Goal: Check status: Check status

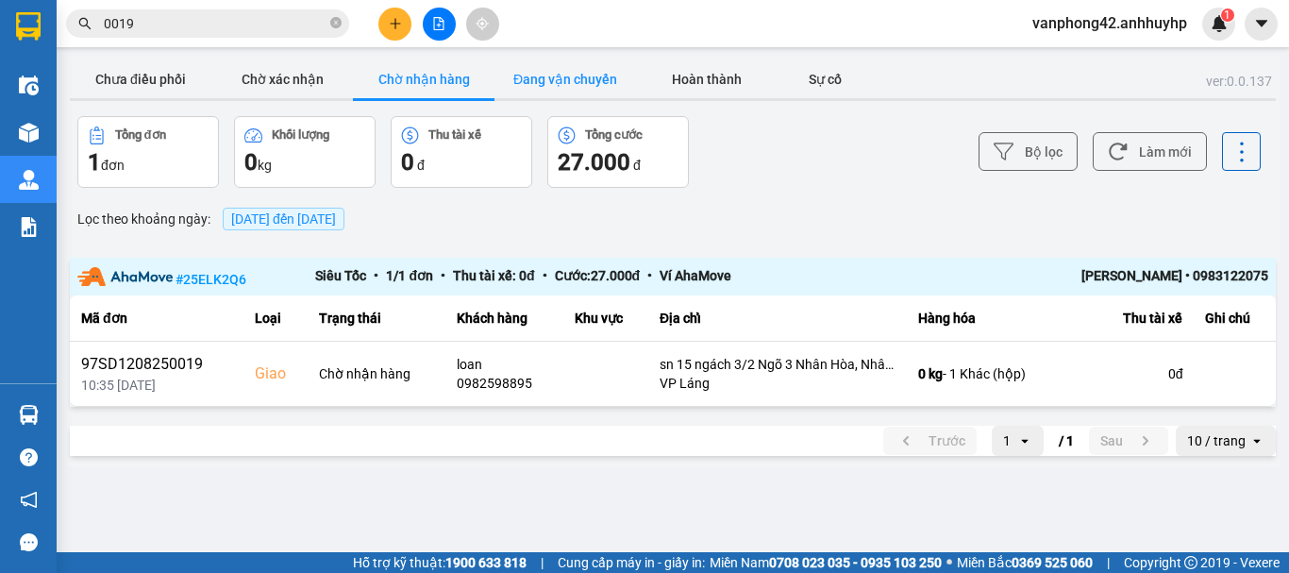
click at [565, 82] on button "Đang vận chuyển" at bounding box center [564, 79] width 141 height 38
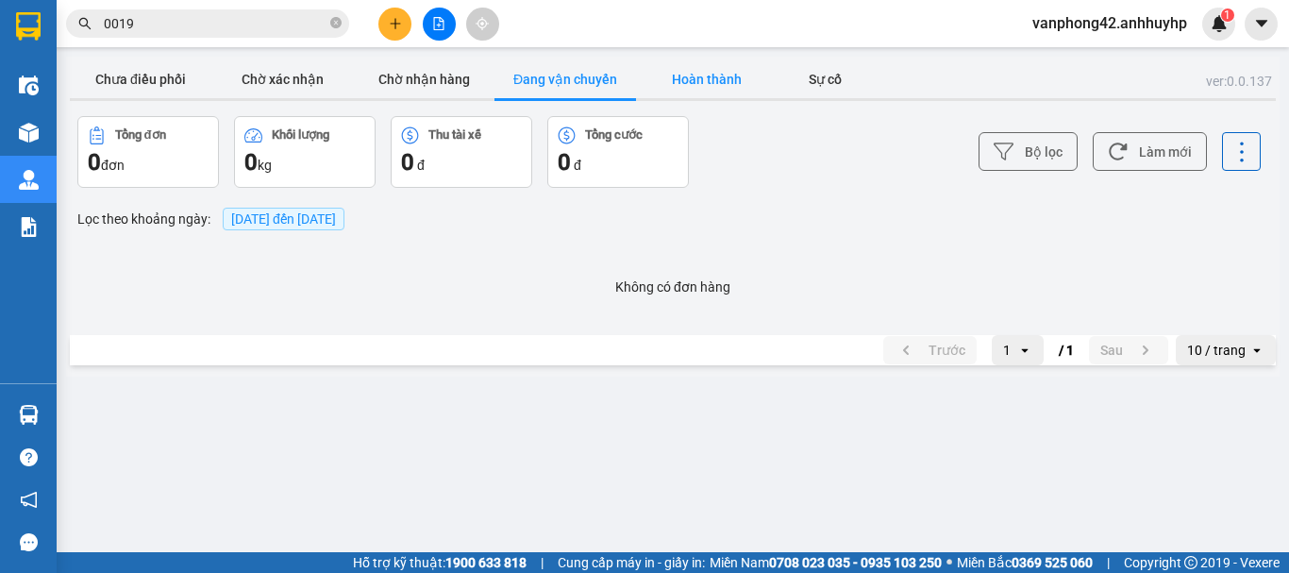
click at [723, 86] on button "Hoàn thành" at bounding box center [706, 79] width 141 height 38
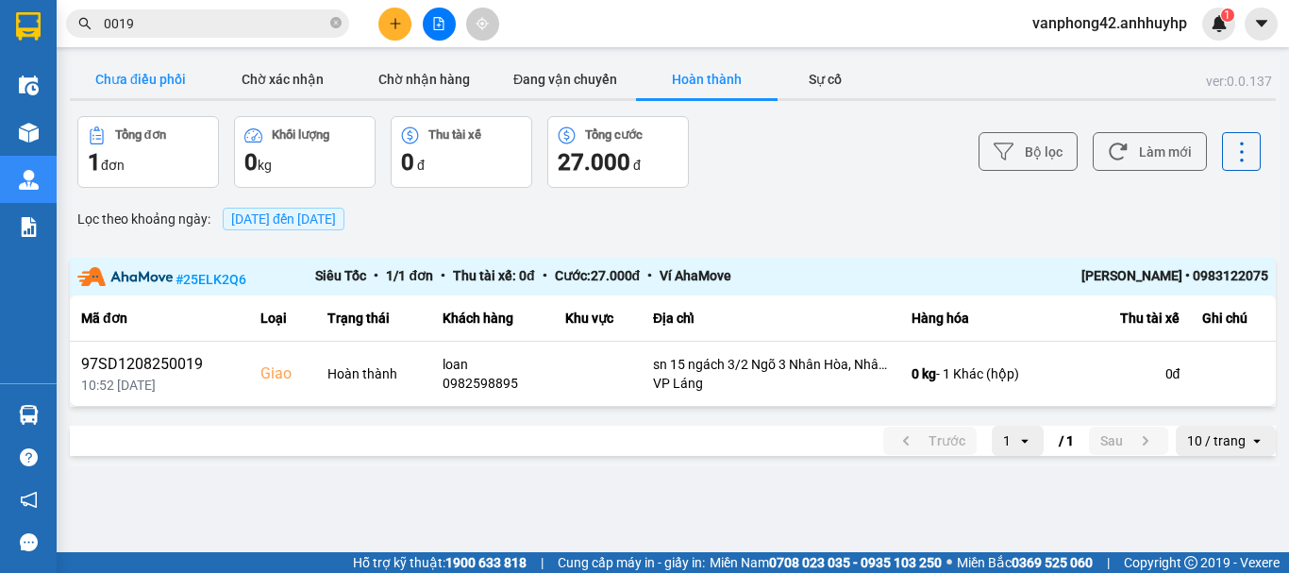
click at [169, 81] on button "Chưa điều phối" at bounding box center [140, 79] width 141 height 38
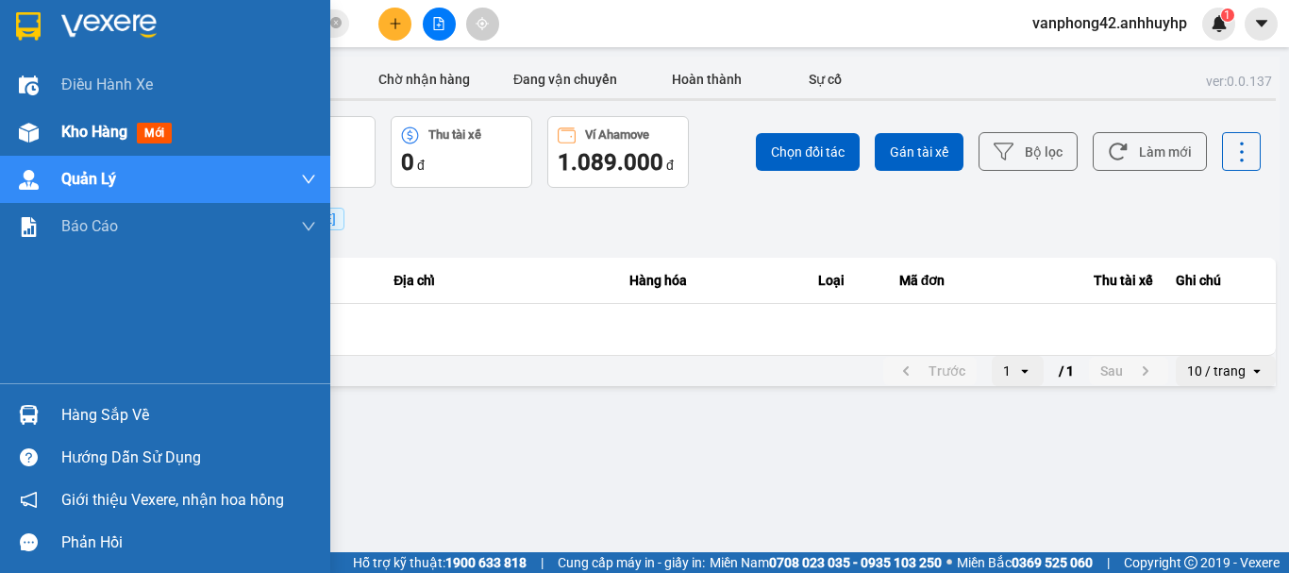
click at [69, 129] on span "Kho hàng" at bounding box center [94, 132] width 66 height 18
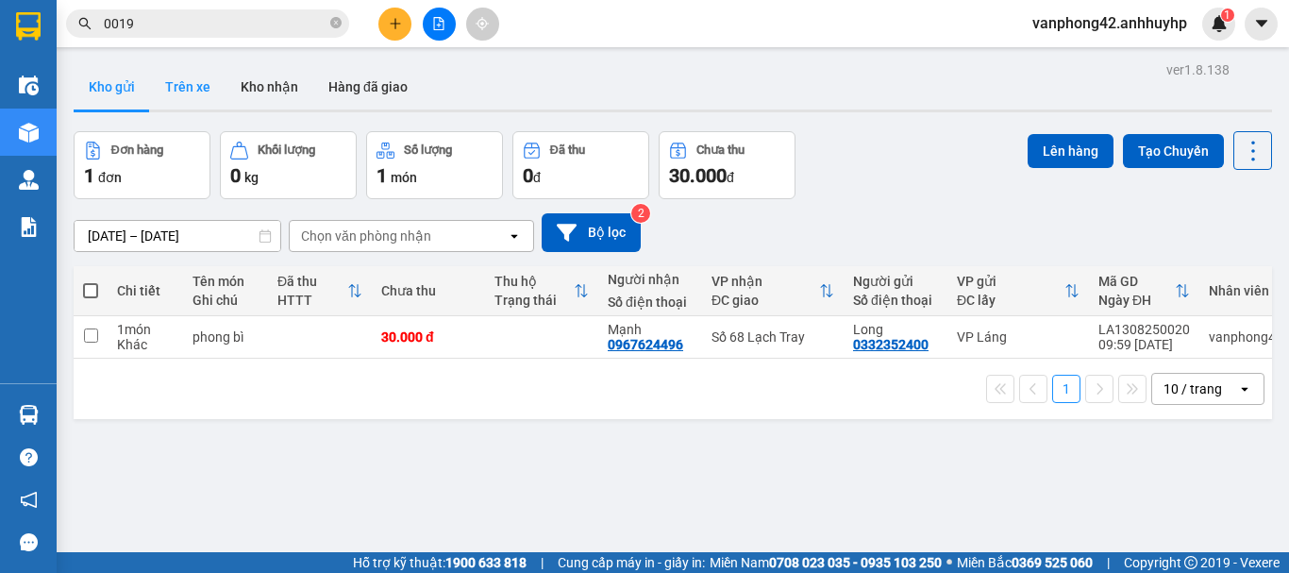
click at [192, 90] on button "Trên xe" at bounding box center [187, 86] width 75 height 45
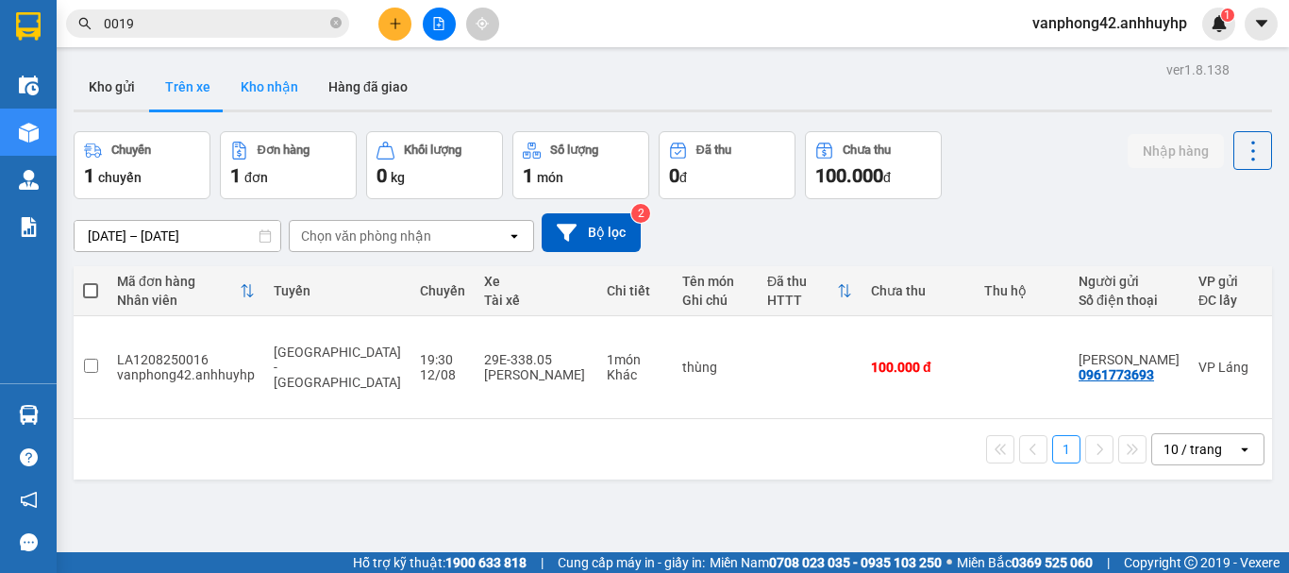
click at [273, 85] on button "Kho nhận" at bounding box center [269, 86] width 88 height 45
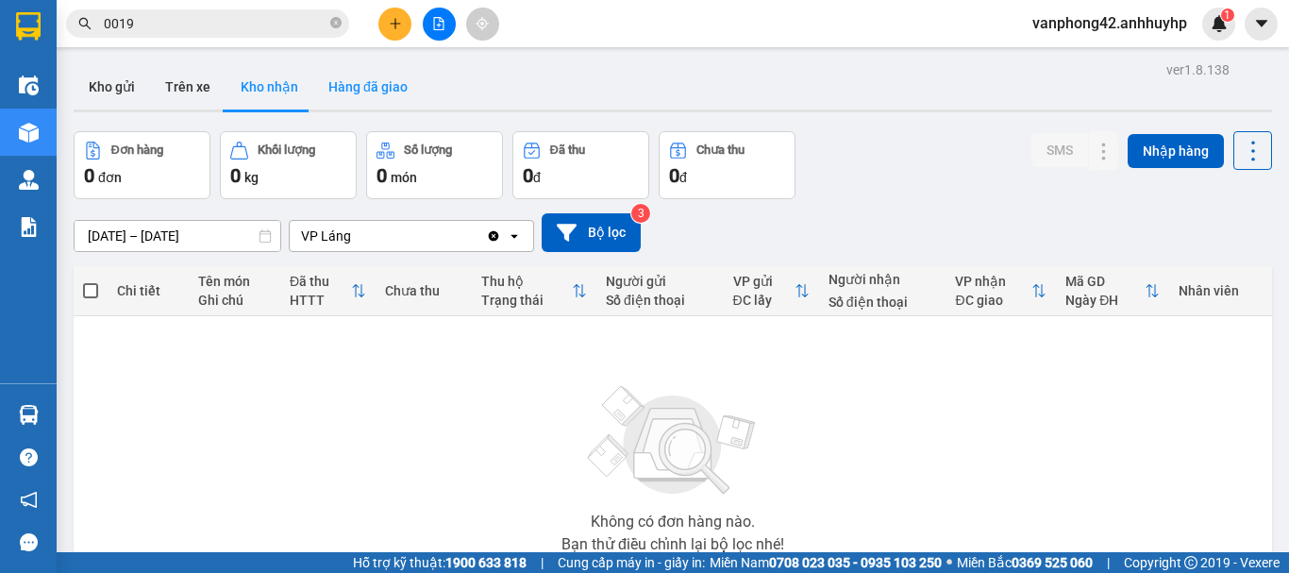
click at [345, 89] on button "Hàng đã giao" at bounding box center [367, 86] width 109 height 45
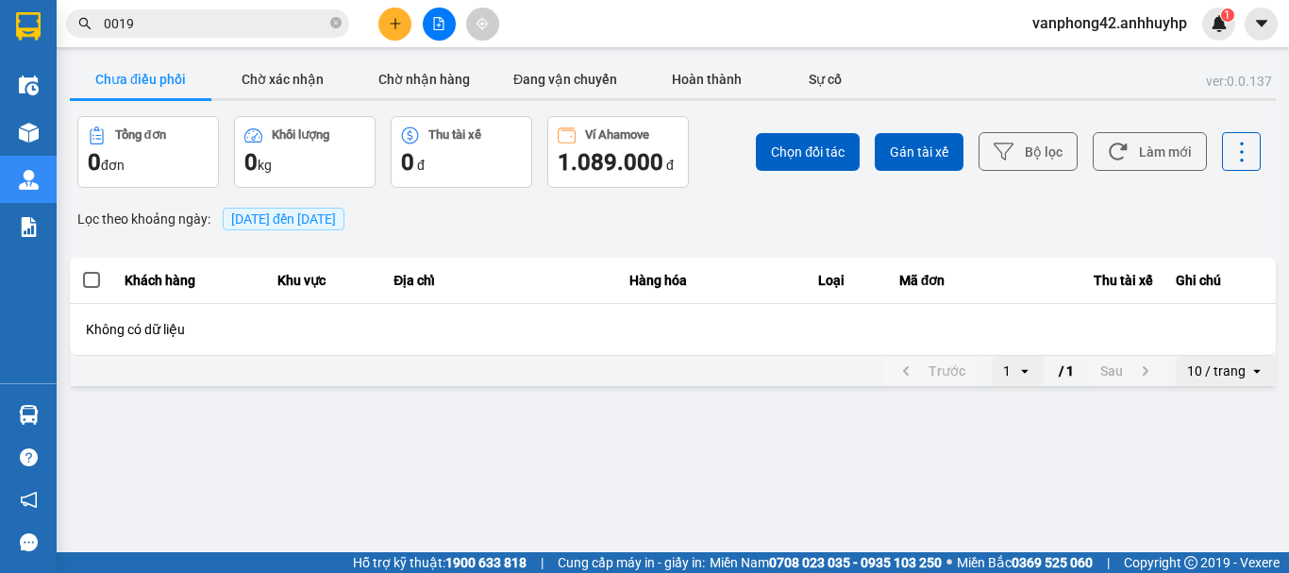
click at [660, 421] on main "ver: 0.0.137 Chưa điều phối Chờ xác nhận Chờ nhận hàng Đang vận chuyển Hoàn thà…" at bounding box center [644, 276] width 1289 height 552
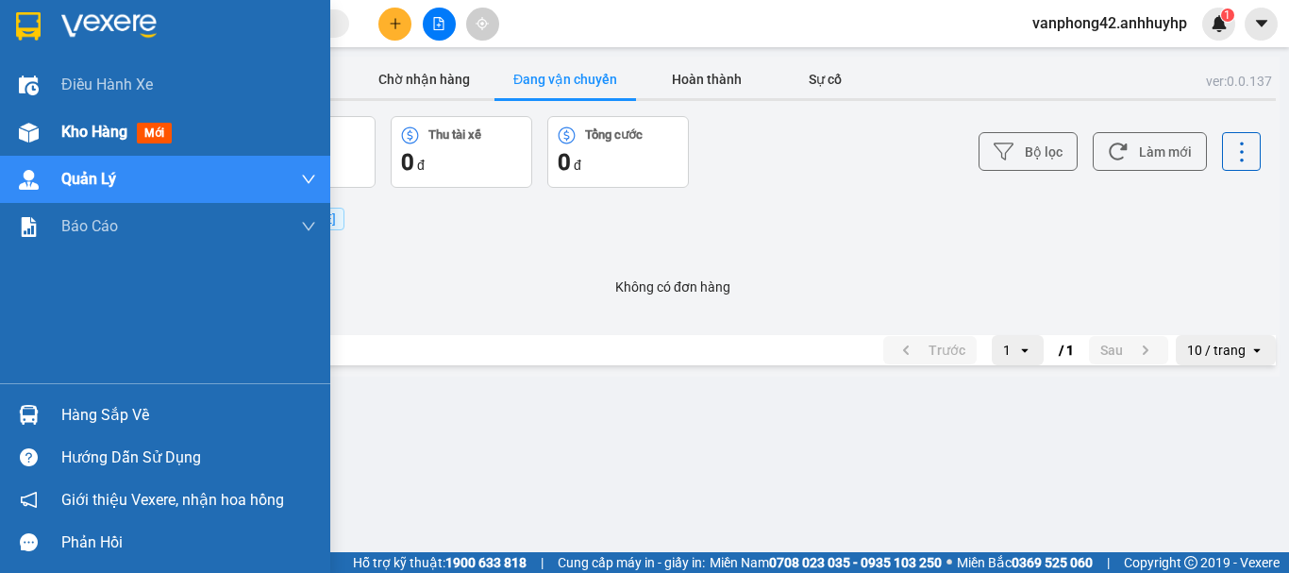
click at [83, 134] on span "Kho hàng" at bounding box center [94, 132] width 66 height 18
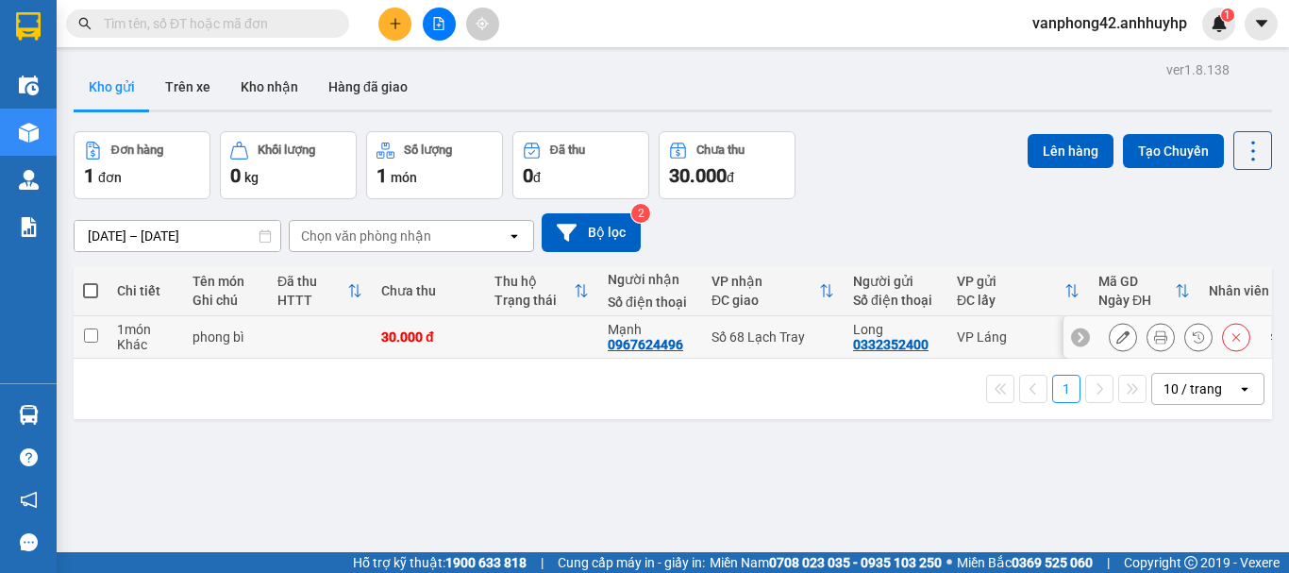
click at [1154, 342] on button at bounding box center [1160, 337] width 26 height 33
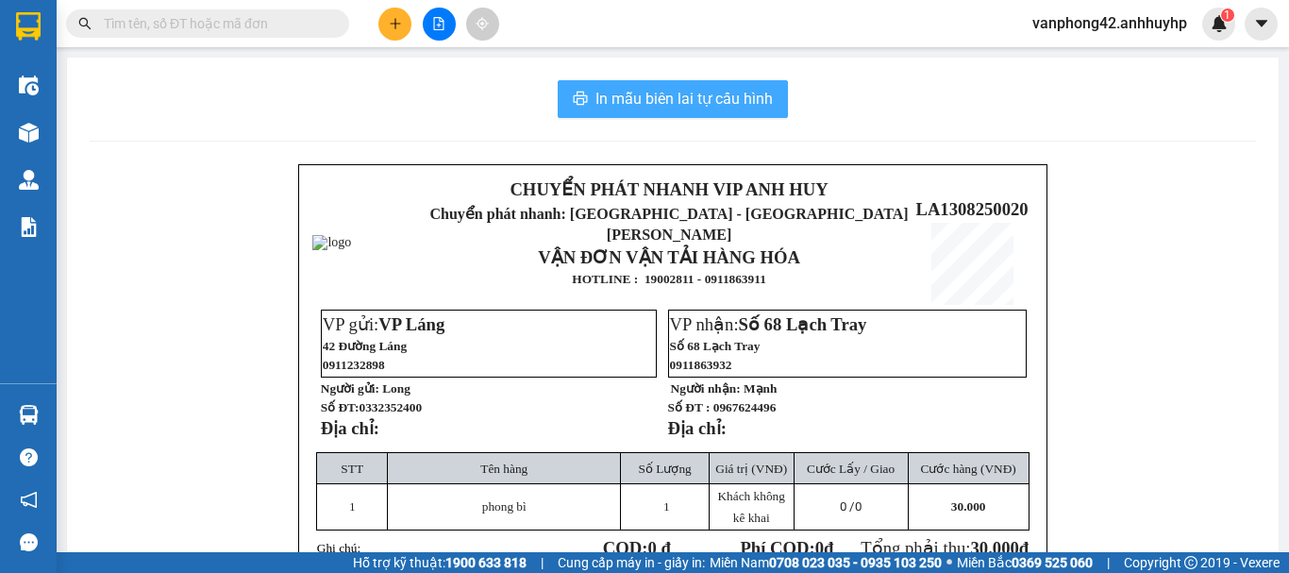
click at [696, 91] on span "In mẫu biên lai tự cấu hình" at bounding box center [683, 99] width 177 height 24
